Goal: Transaction & Acquisition: Download file/media

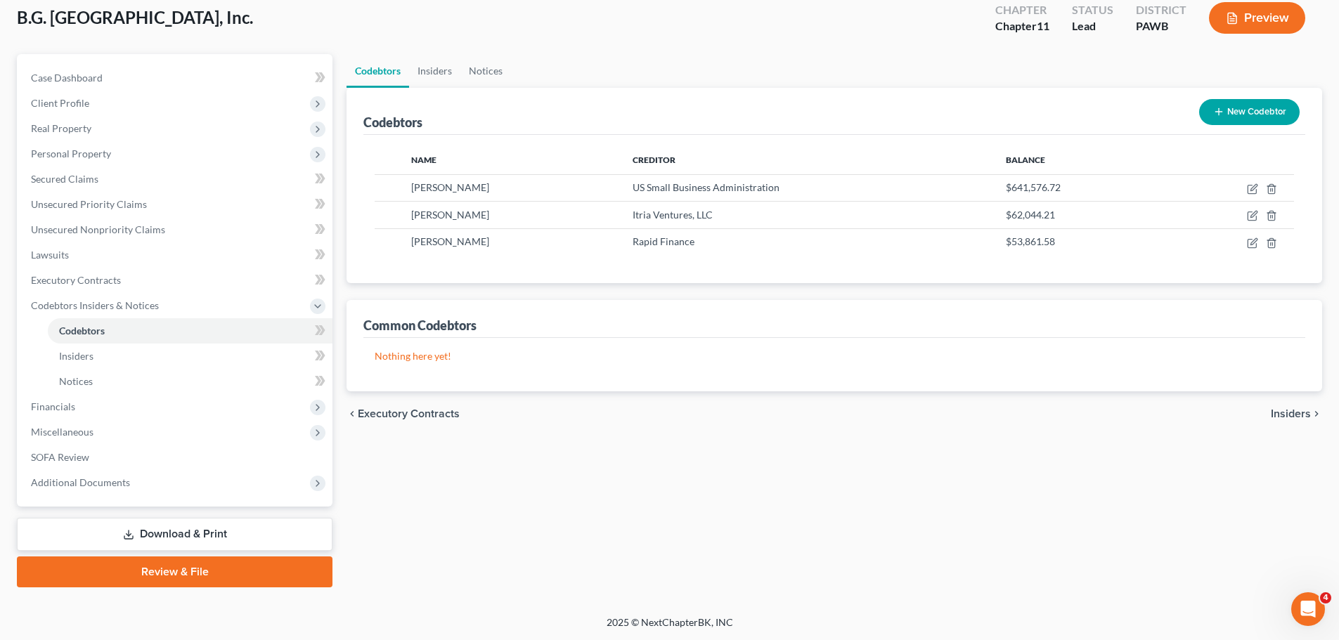
scroll to position [82, 0]
click at [252, 530] on link "Download & Print" at bounding box center [175, 533] width 316 height 33
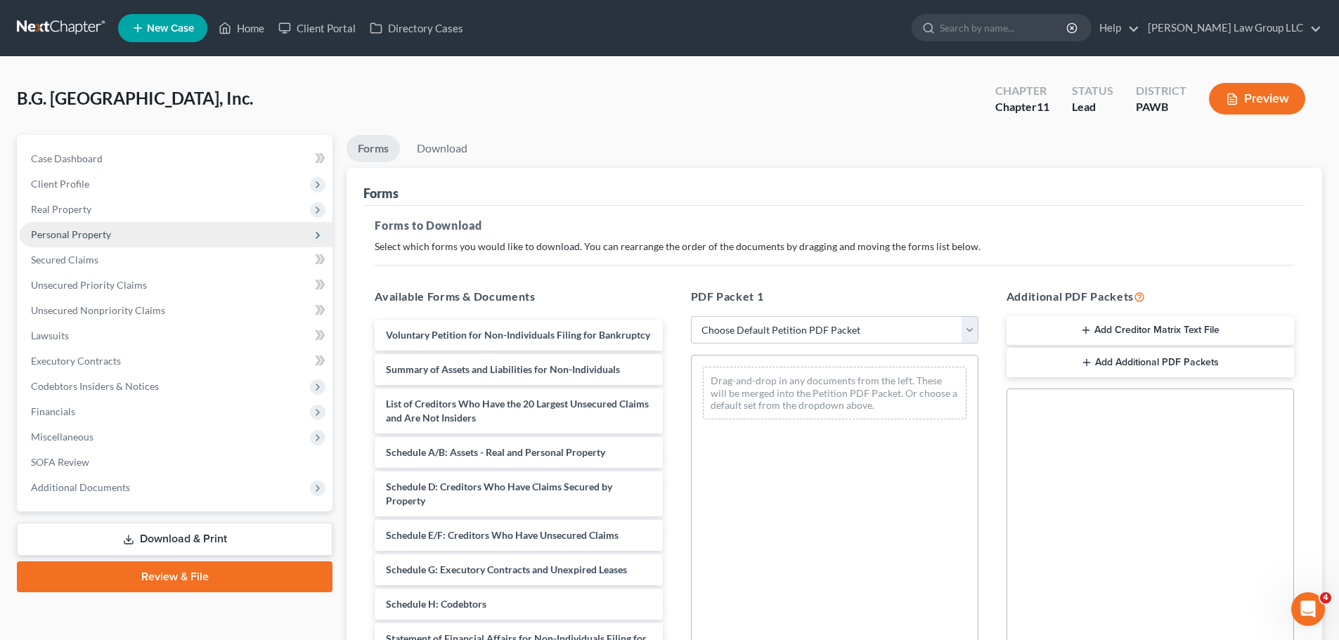
click at [84, 231] on span "Personal Property" at bounding box center [71, 234] width 80 height 12
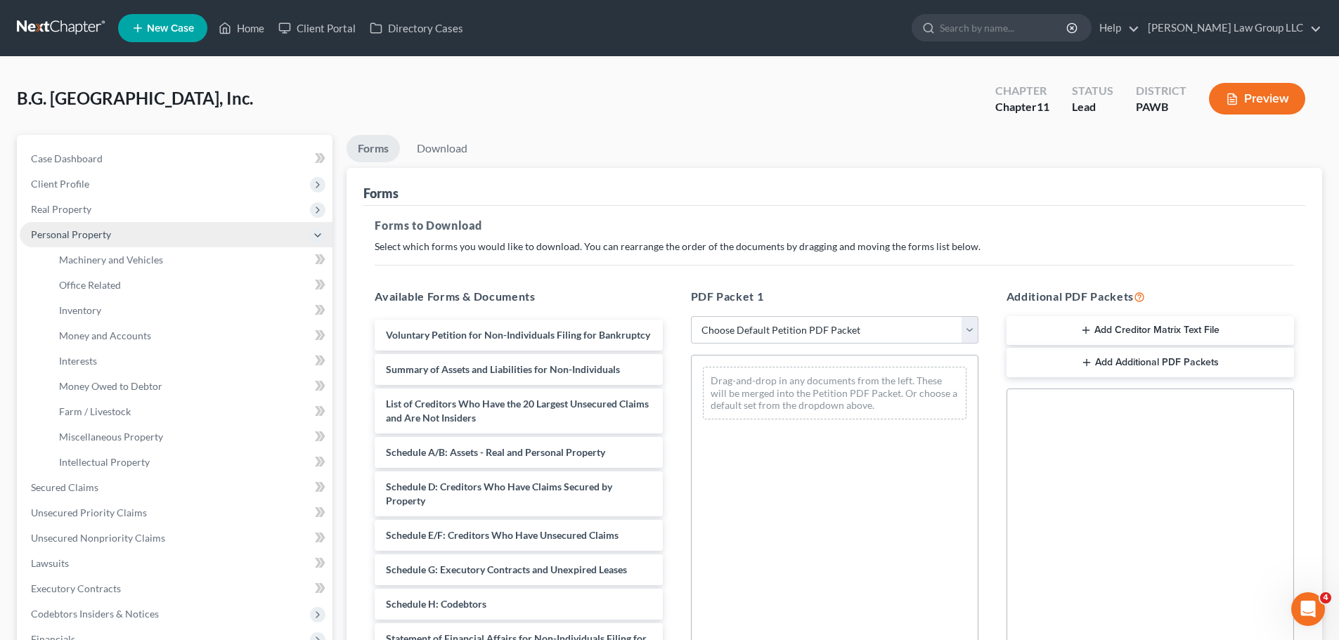
click at [88, 240] on span "Personal Property" at bounding box center [176, 234] width 313 height 25
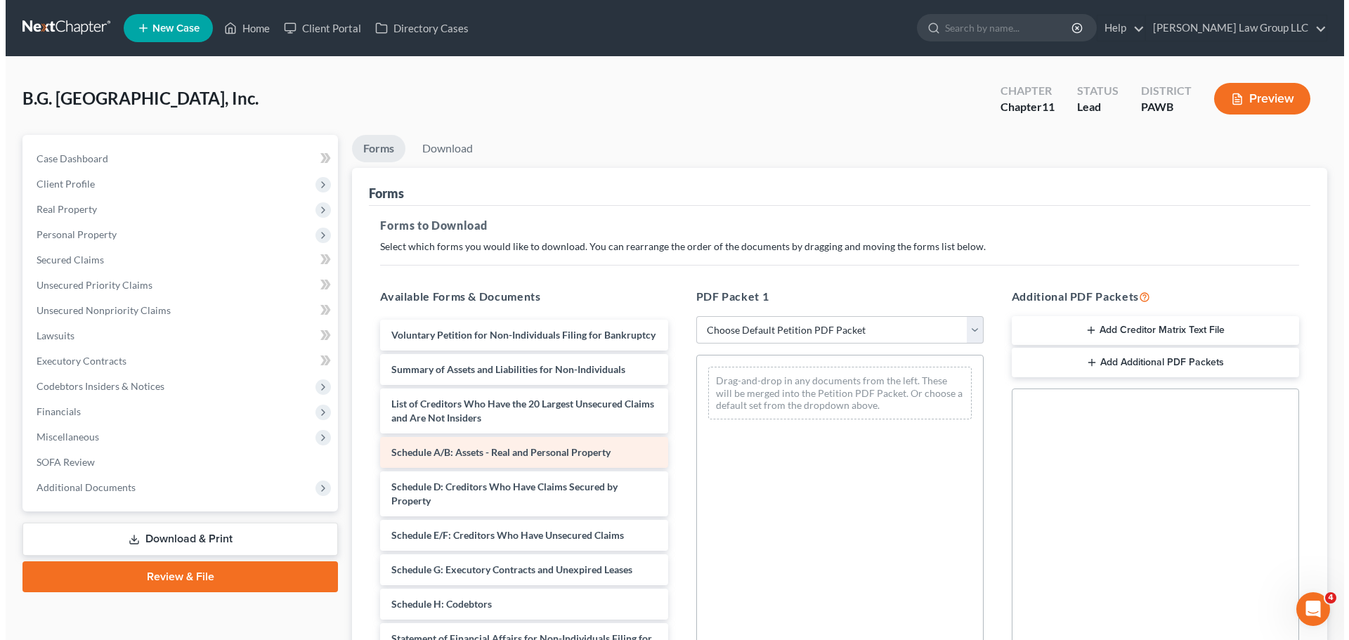
scroll to position [70, 0]
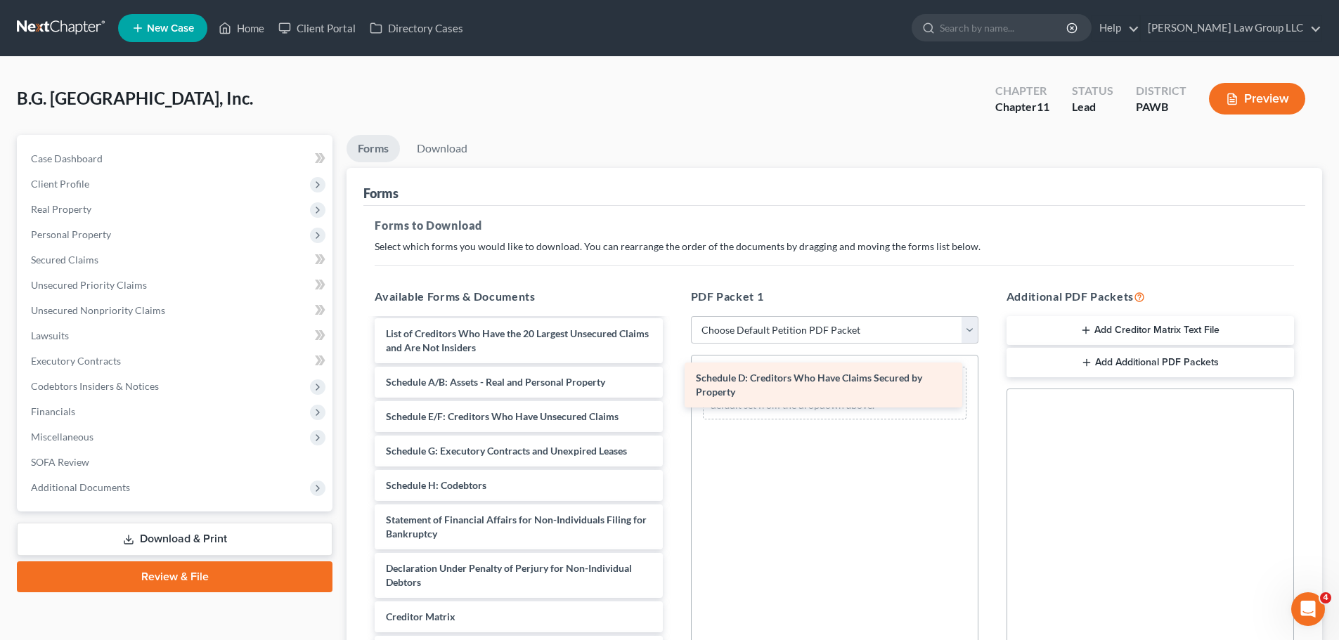
drag, startPoint x: 541, startPoint y: 440, endPoint x: 851, endPoint y: 387, distance: 314.4
click at [673, 387] on div "Schedule D: Creditors Who Have Claims Secured by Property Voluntary Petition fo…" at bounding box center [518, 492] width 310 height 486
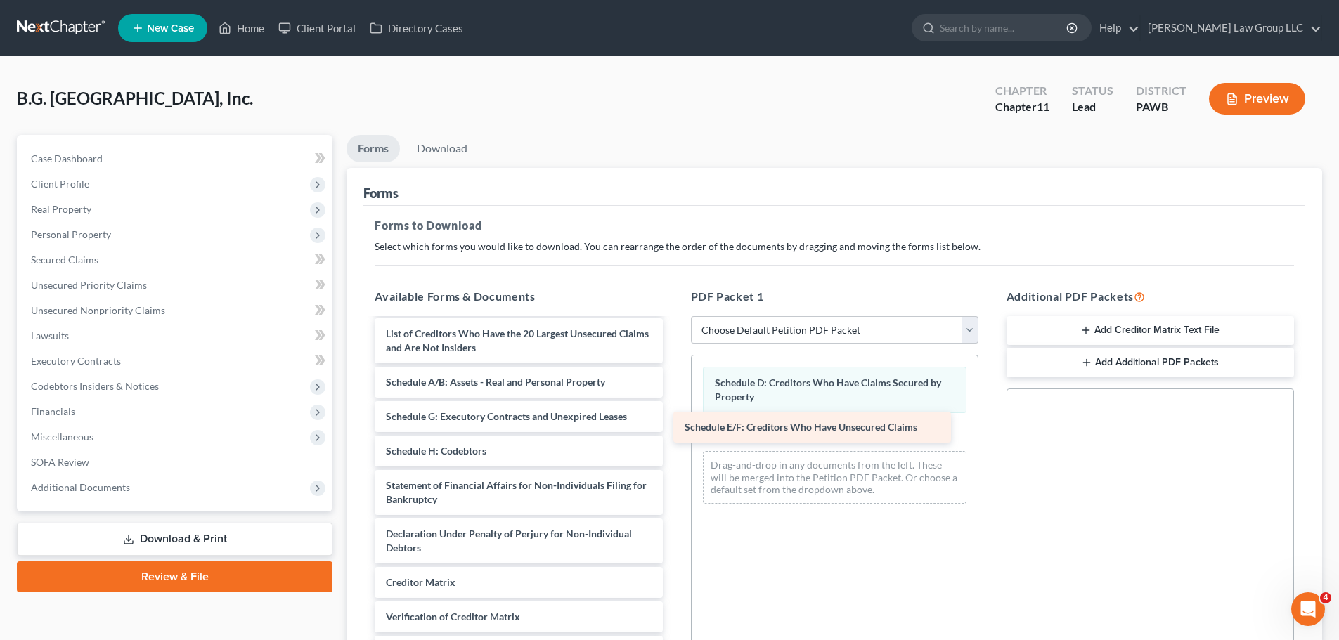
drag, startPoint x: 502, startPoint y: 432, endPoint x: 803, endPoint y: 428, distance: 301.5
click at [673, 428] on div "Schedule E/F: Creditors Who Have Unsecured Claims Voluntary Petition for Non-In…" at bounding box center [518, 475] width 310 height 452
click at [253, 536] on link "Download & Print" at bounding box center [175, 539] width 316 height 33
click at [443, 143] on link "Download" at bounding box center [442, 148] width 73 height 27
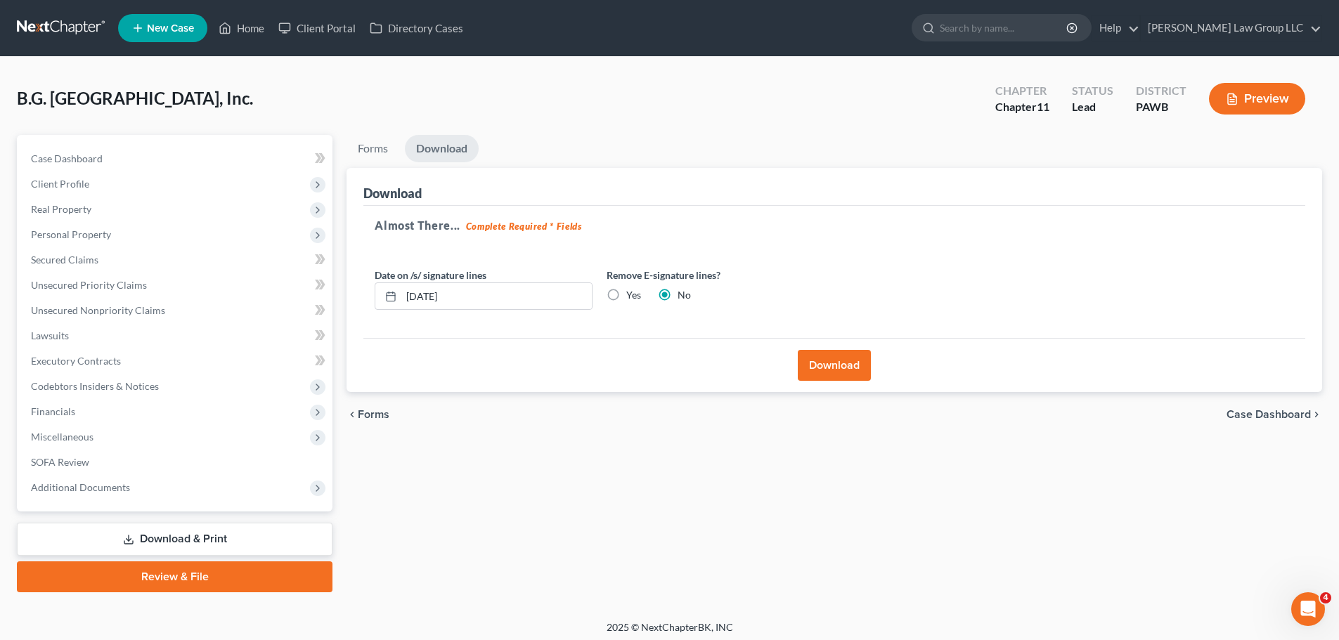
click at [850, 374] on button "Download" at bounding box center [834, 365] width 73 height 31
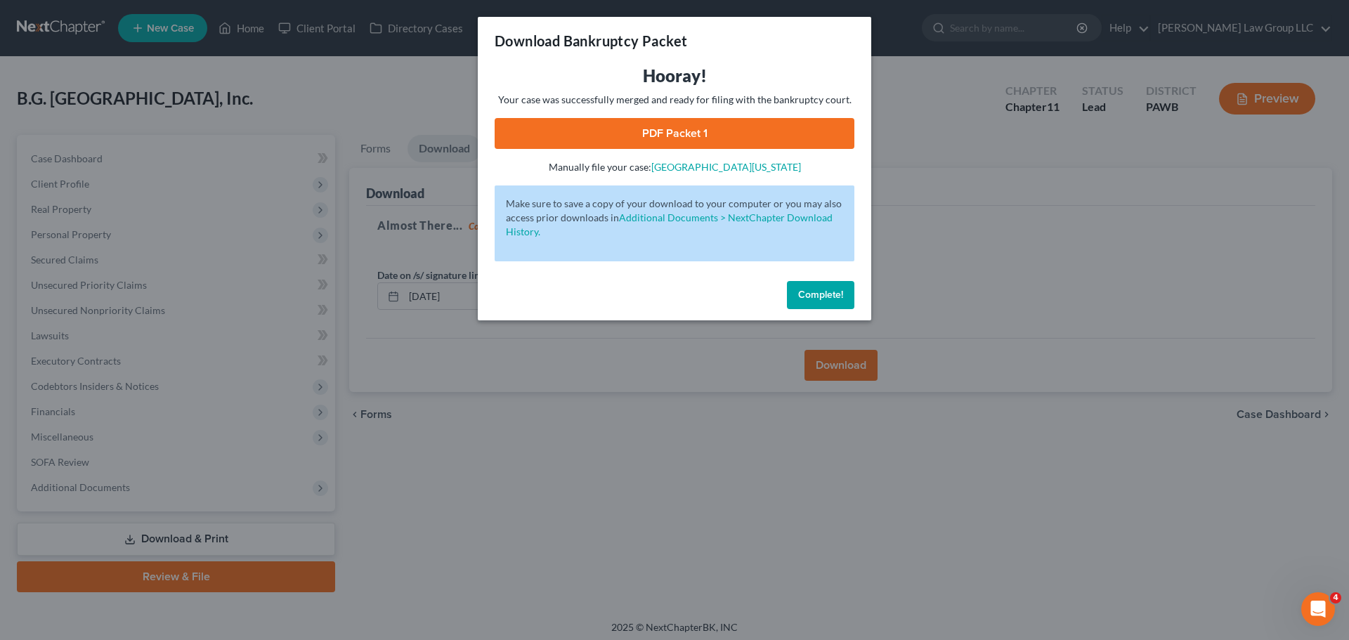
click at [641, 142] on link "PDF Packet 1" at bounding box center [675, 133] width 360 height 31
